Goal: Information Seeking & Learning: Learn about a topic

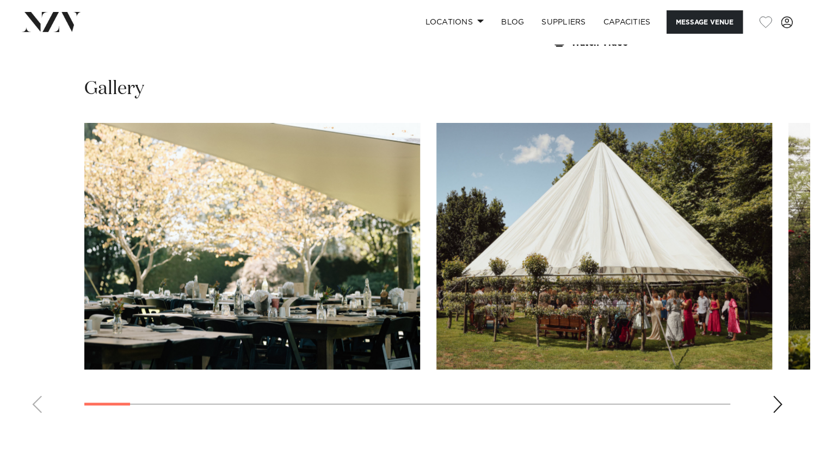
scroll to position [1003, 0]
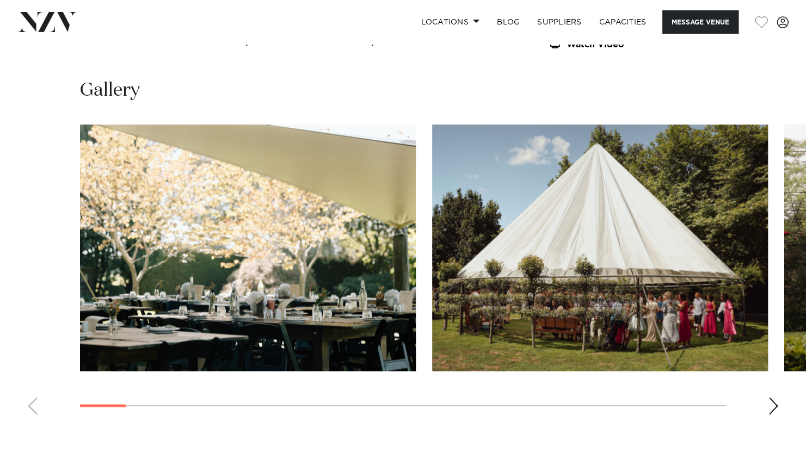
click at [379, 232] on img "1 / 26" at bounding box center [248, 248] width 336 height 247
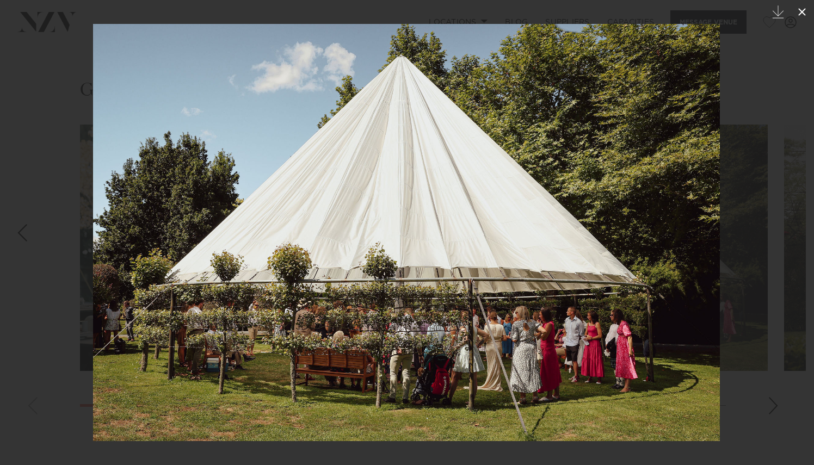
click at [801, 8] on icon at bounding box center [802, 11] width 13 height 13
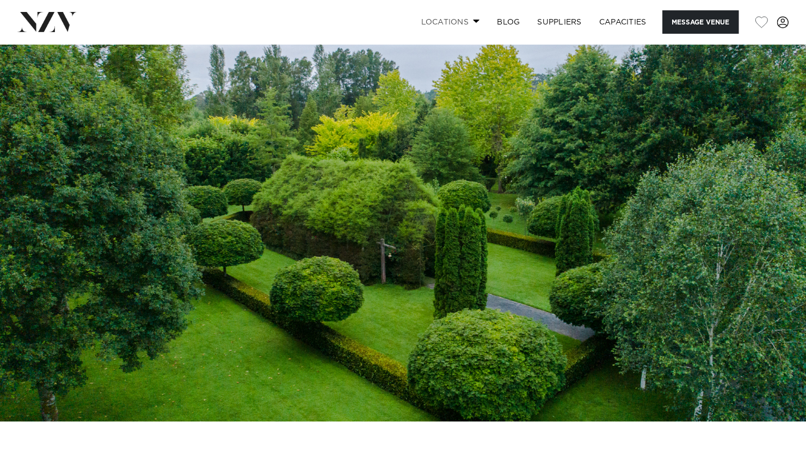
click at [473, 21] on span at bounding box center [476, 21] width 7 height 4
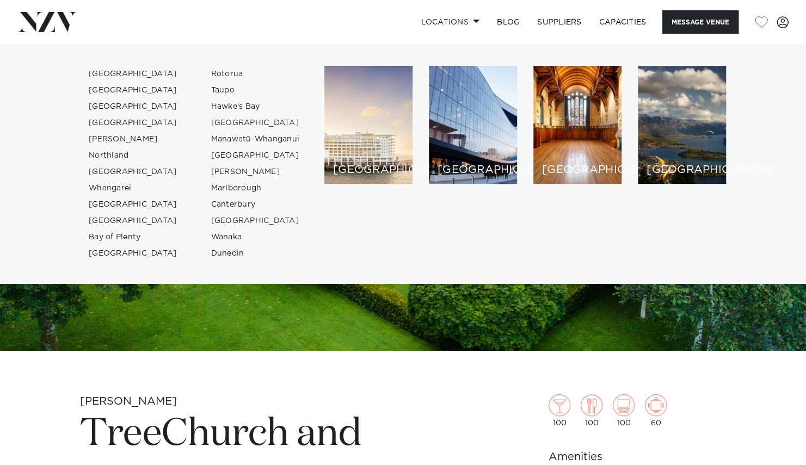
scroll to position [71, 0]
